Goal: Task Accomplishment & Management: Use online tool/utility

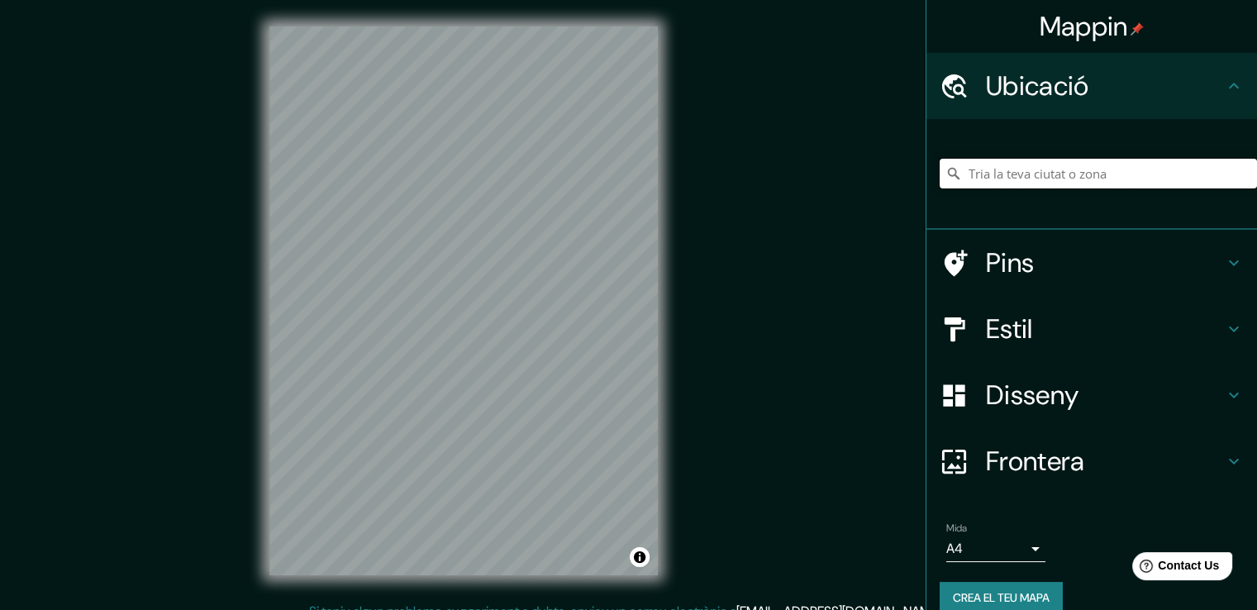
click at [978, 172] on input "Tria la teva ciutat o zona" at bounding box center [1098, 174] width 317 height 30
paste input "[GEOGRAPHIC_DATA] ([GEOGRAPHIC_DATA])"
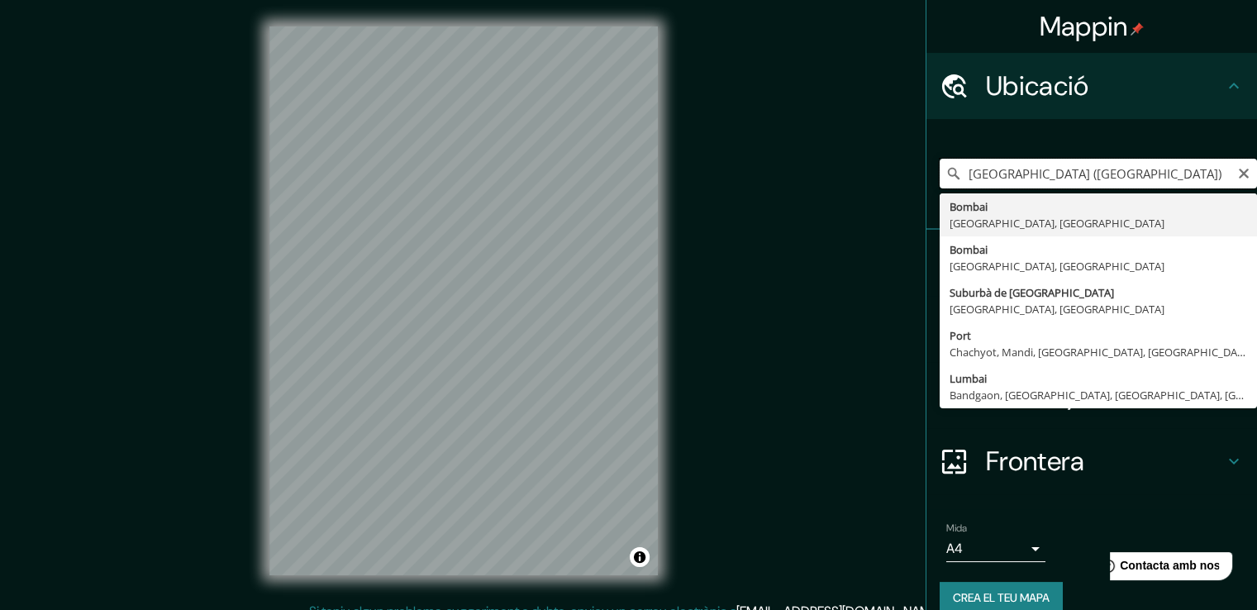
drag, startPoint x: 985, startPoint y: 178, endPoint x: 972, endPoint y: 174, distance: 13.9
click at [972, 174] on input "[GEOGRAPHIC_DATA] ([GEOGRAPHIC_DATA])" at bounding box center [1098, 174] width 317 height 30
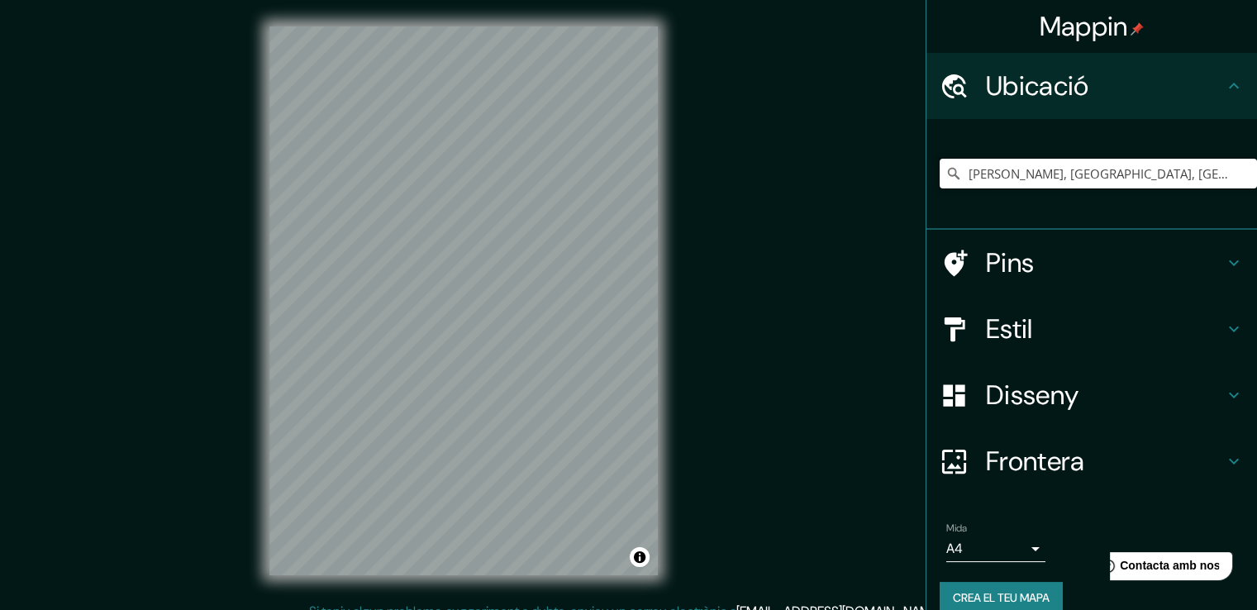
type input "[PERSON_NAME], [GEOGRAPHIC_DATA], [GEOGRAPHIC_DATA], [GEOGRAPHIC_DATA] suburban…"
click at [1064, 260] on h4 "Pins" at bounding box center [1105, 262] width 238 height 33
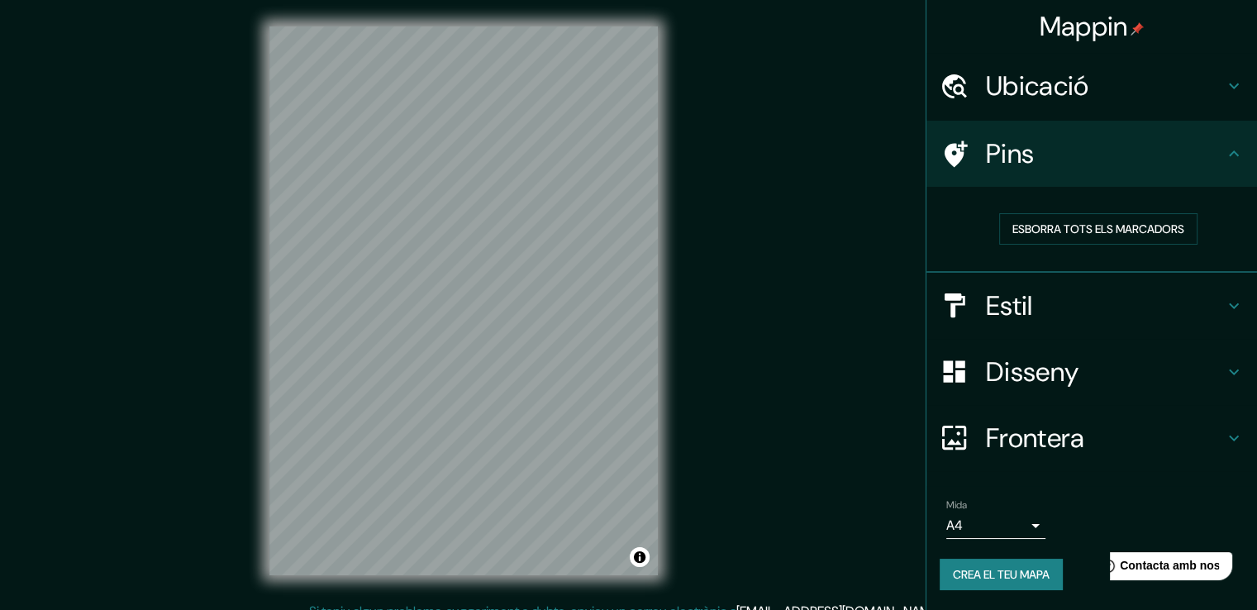
click at [1022, 297] on font "Estil" at bounding box center [1009, 305] width 47 height 35
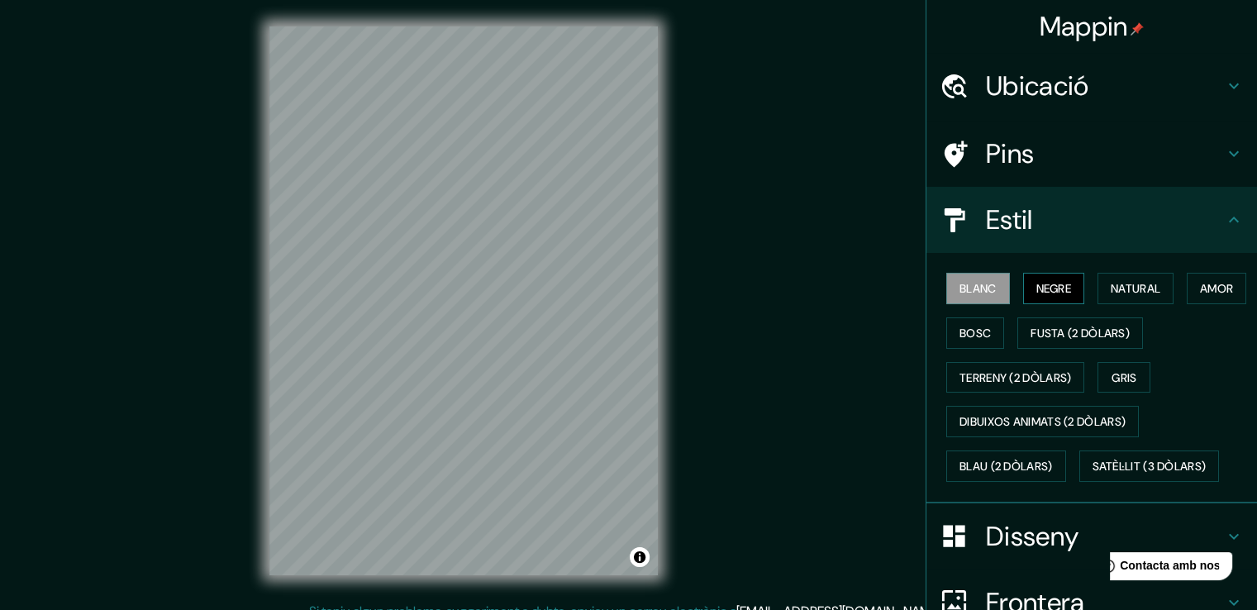
click at [1037, 285] on font "Negre" at bounding box center [1054, 288] width 36 height 15
click at [1111, 281] on font "Natural" at bounding box center [1136, 288] width 50 height 15
click at [988, 289] on button "Blanc" at bounding box center [978, 288] width 64 height 31
click at [1200, 296] on font "Amor" at bounding box center [1216, 288] width 33 height 15
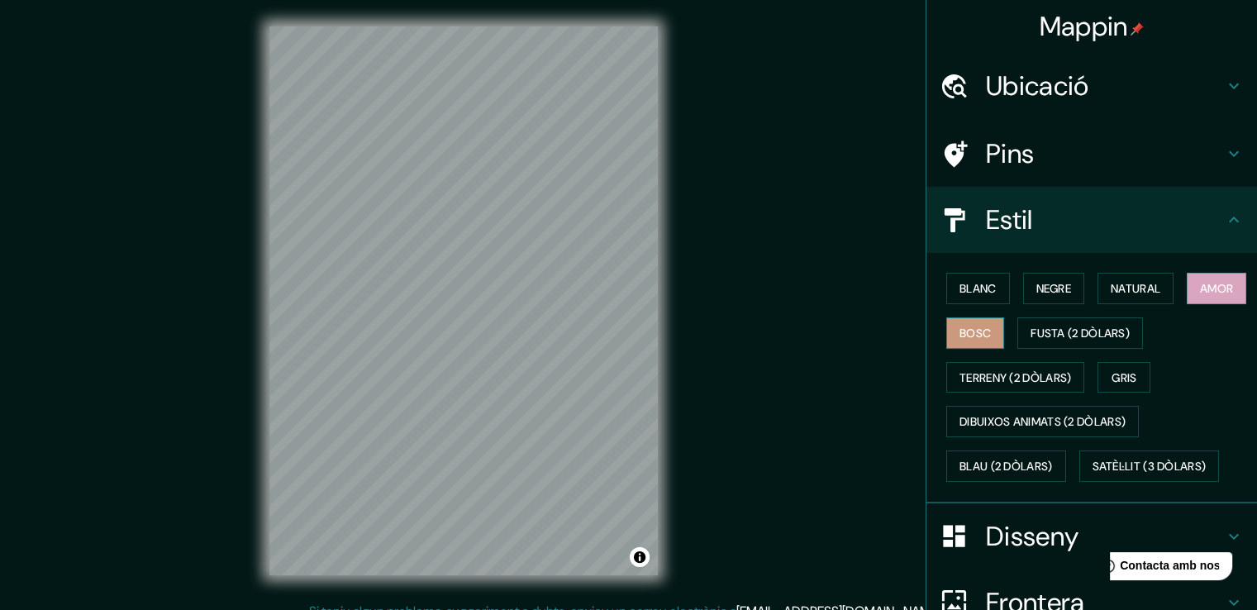
click at [991, 322] on font "Bosc" at bounding box center [974, 332] width 31 height 21
click at [1130, 323] on font "Fusta (2 dòlars)" at bounding box center [1079, 332] width 99 height 21
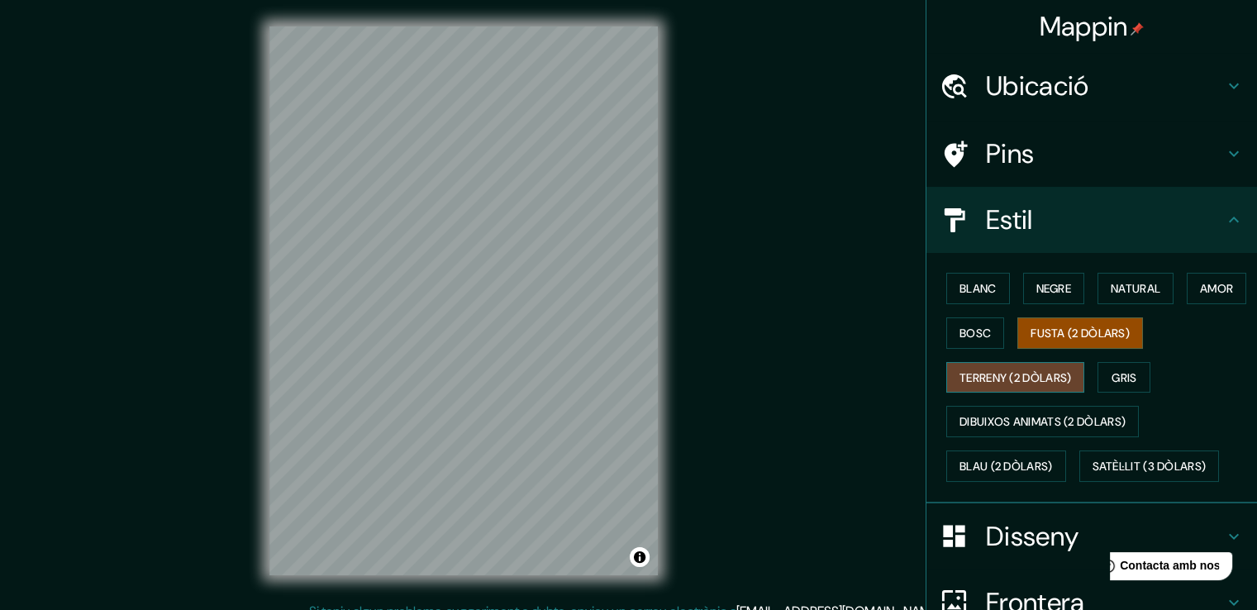
click at [1001, 374] on font "Terreny (2 dòlars)" at bounding box center [1015, 377] width 112 height 15
click at [1119, 375] on font "Gris" at bounding box center [1123, 377] width 25 height 15
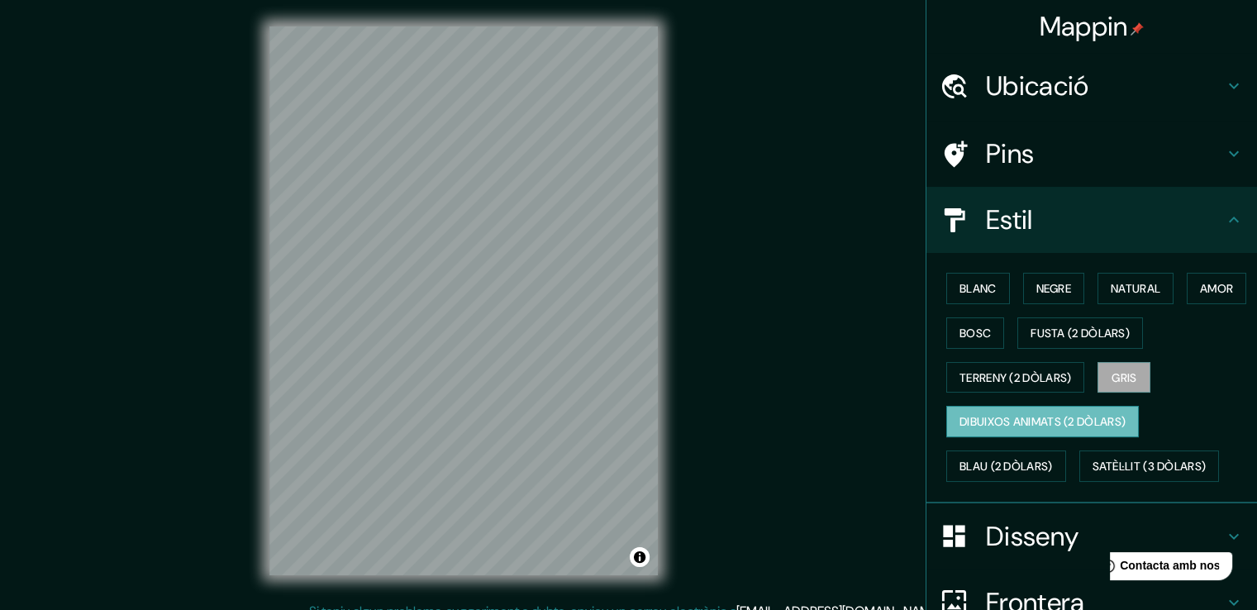
click at [1026, 421] on font "Dibuixos animats (2 dòlars)" at bounding box center [1042, 422] width 166 height 15
click at [1015, 466] on font "Blau (2 dòlars)" at bounding box center [1005, 466] width 93 height 15
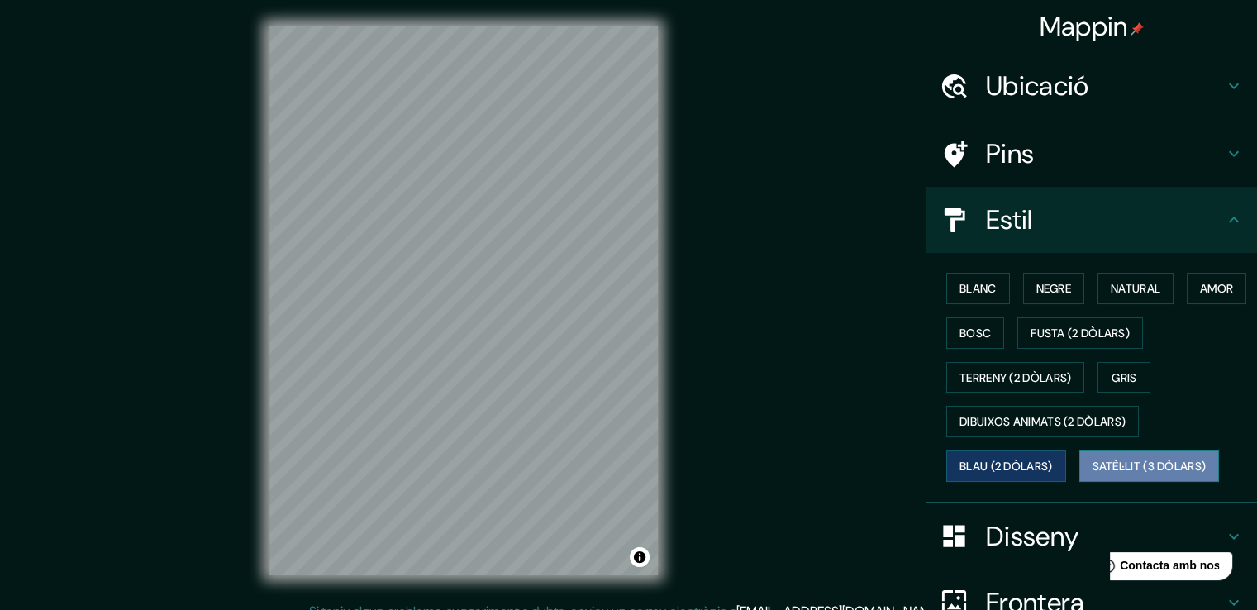
click at [1116, 459] on font "Satèl·lit (3 dòlars)" at bounding box center [1149, 466] width 114 height 15
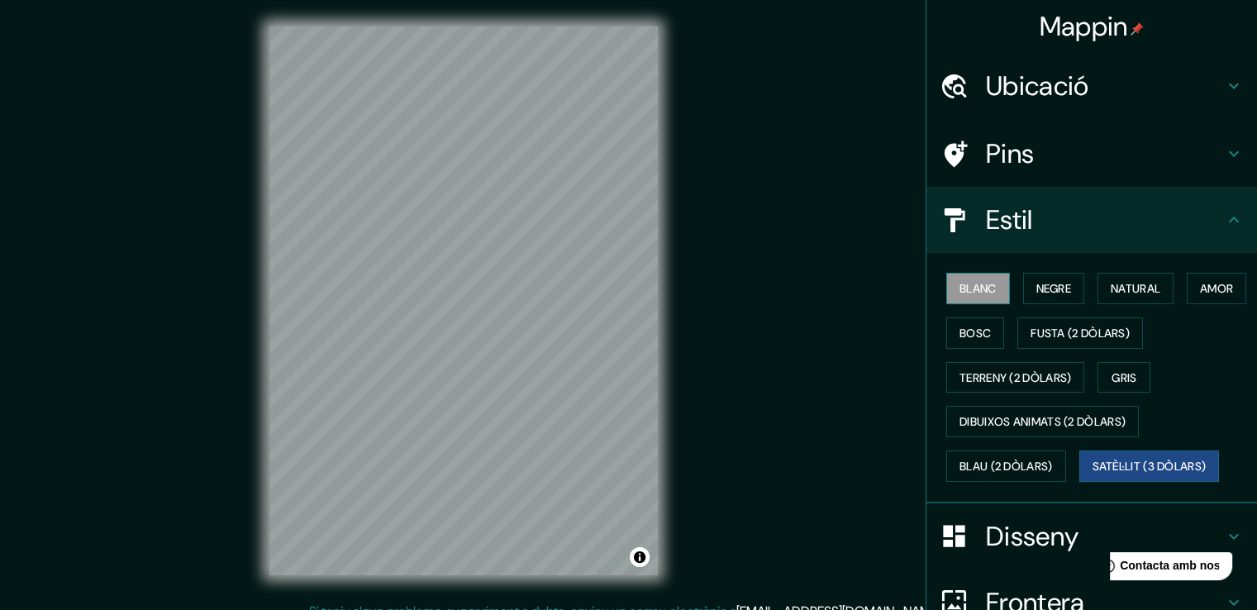
click at [959, 288] on font "Blanc" at bounding box center [977, 288] width 37 height 15
